Goal: Navigation & Orientation: Understand site structure

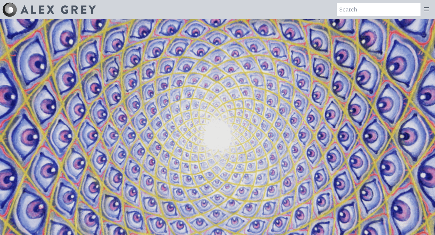
click at [429, 10] on icon at bounding box center [426, 8] width 7 height 7
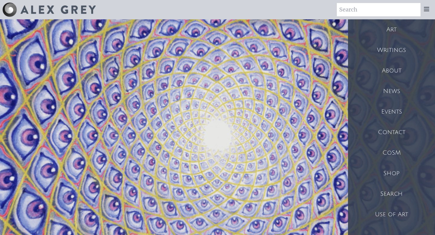
click at [389, 176] on div "Shop" at bounding box center [391, 173] width 87 height 21
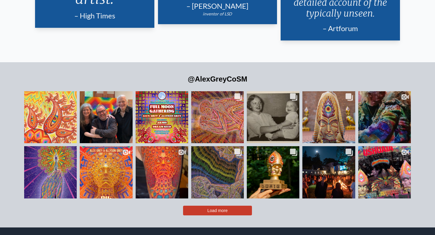
scroll to position [1360, 0]
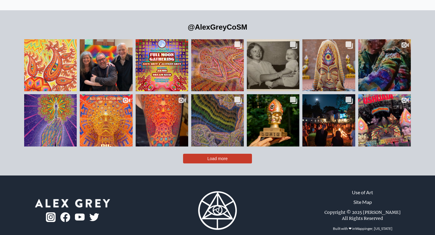
click at [363, 199] on link "Site Map" at bounding box center [363, 202] width 18 height 7
click at [362, 199] on link "Site Map" at bounding box center [363, 202] width 18 height 7
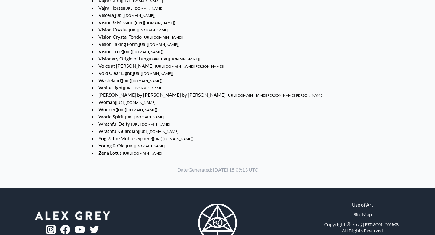
scroll to position [3489, 0]
